Goal: Task Accomplishment & Management: Manage account settings

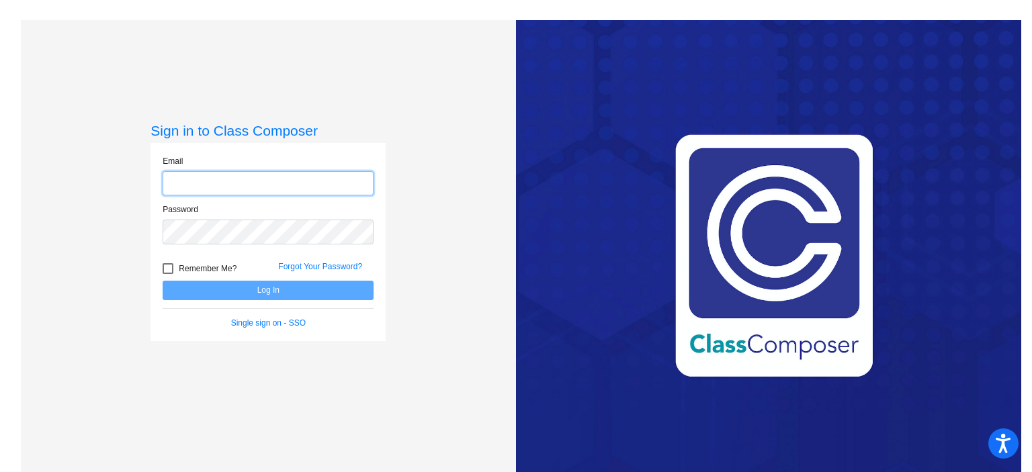
type input "[EMAIL_ADDRESS][DOMAIN_NAME]"
click at [320, 289] on button "Log In" at bounding box center [268, 290] width 211 height 19
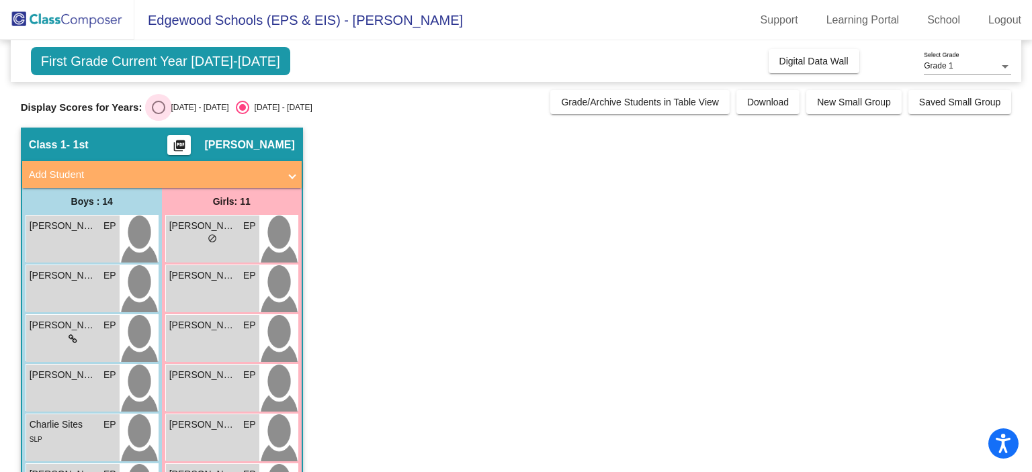
click at [165, 107] on div "Select an option" at bounding box center [158, 107] width 13 height 13
click at [158, 114] on input "[DATE] - [DATE]" at bounding box center [158, 114] width 1 height 1
radio input "true"
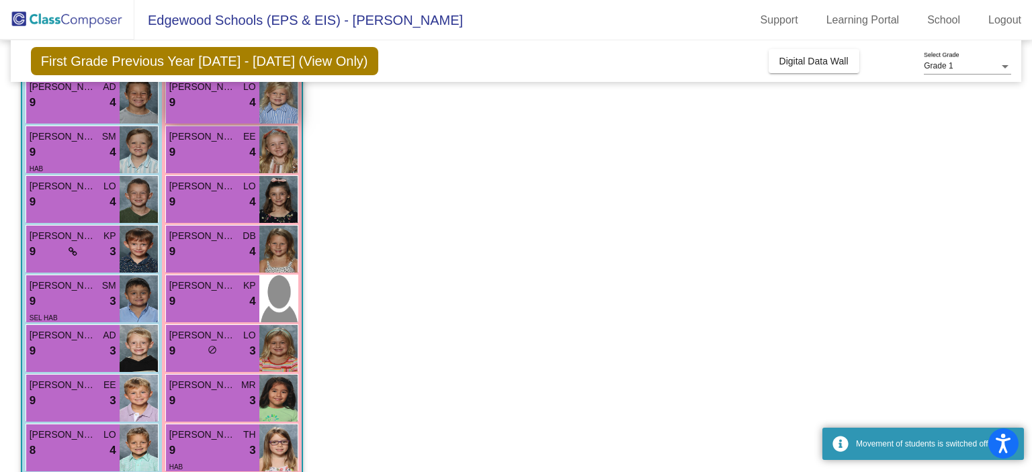
scroll to position [140, 0]
